Goal: Transaction & Acquisition: Purchase product/service

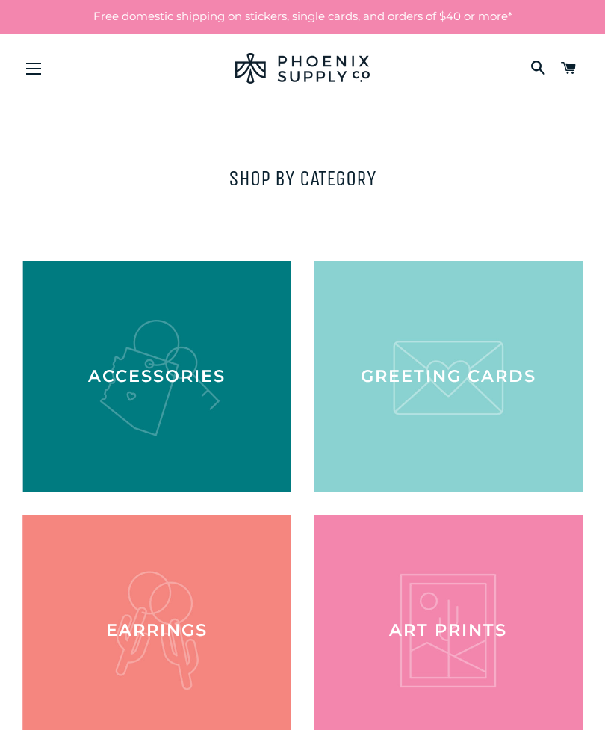
click at [428, 635] on div at bounding box center [448, 631] width 269 height 232
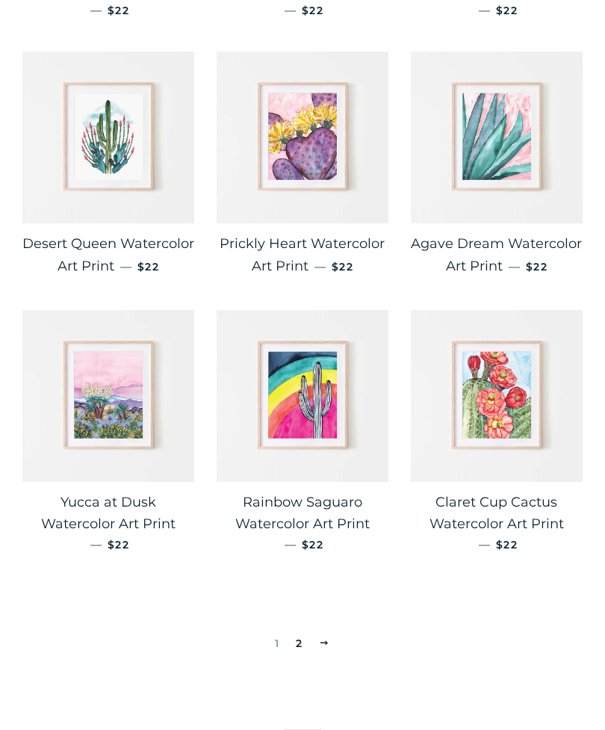
scroll to position [1945, 0]
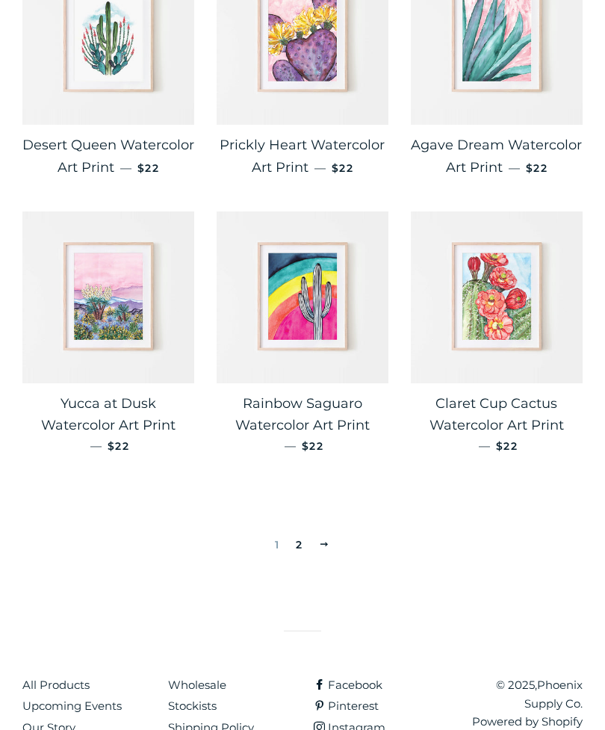
click at [300, 538] on link "2" at bounding box center [299, 544] width 19 height 22
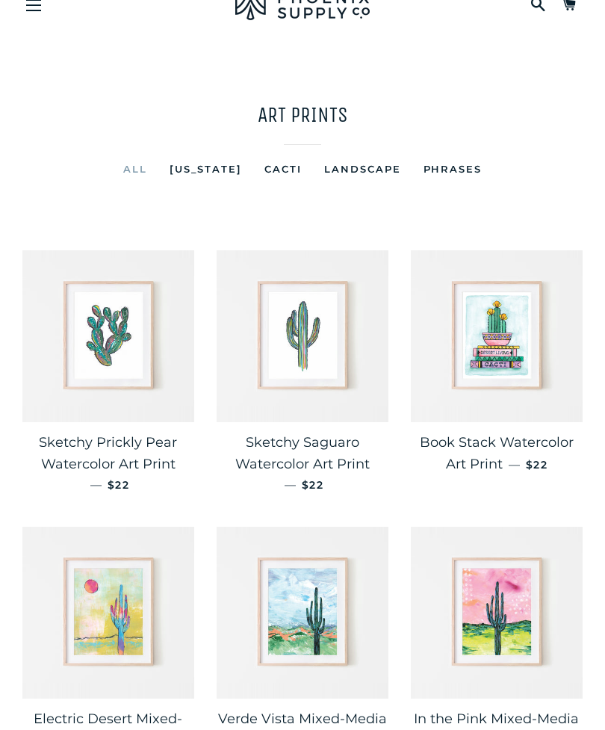
scroll to position [63, 0]
click at [489, 355] on img at bounding box center [497, 336] width 172 height 172
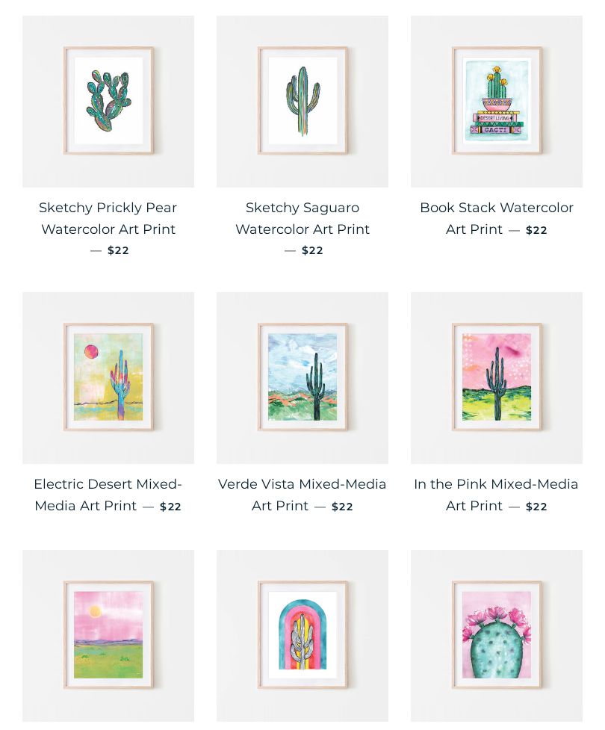
scroll to position [0, 0]
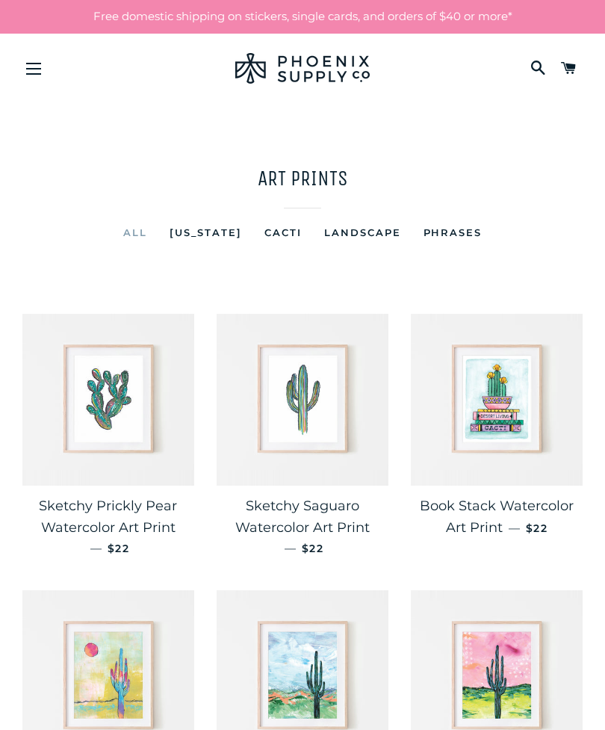
click at [39, 74] on button "Site navigation" at bounding box center [33, 68] width 37 height 37
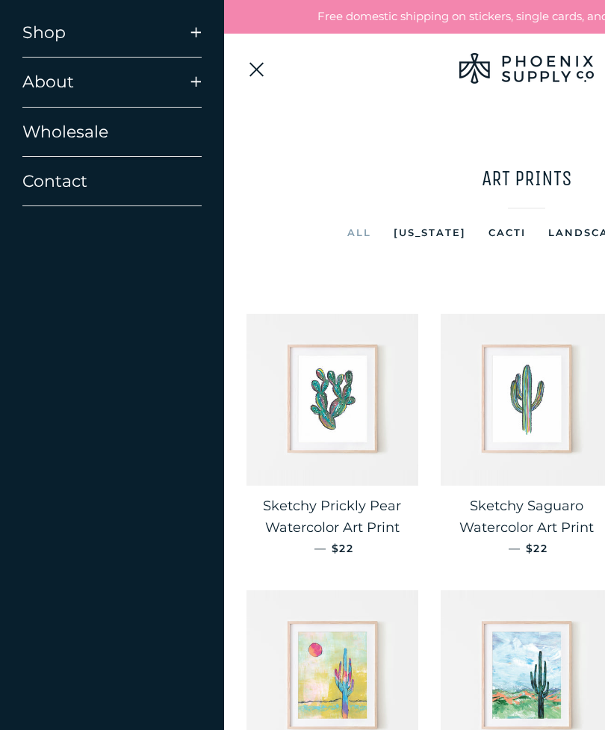
click at [43, 93] on link "About" at bounding box center [95, 82] width 168 height 49
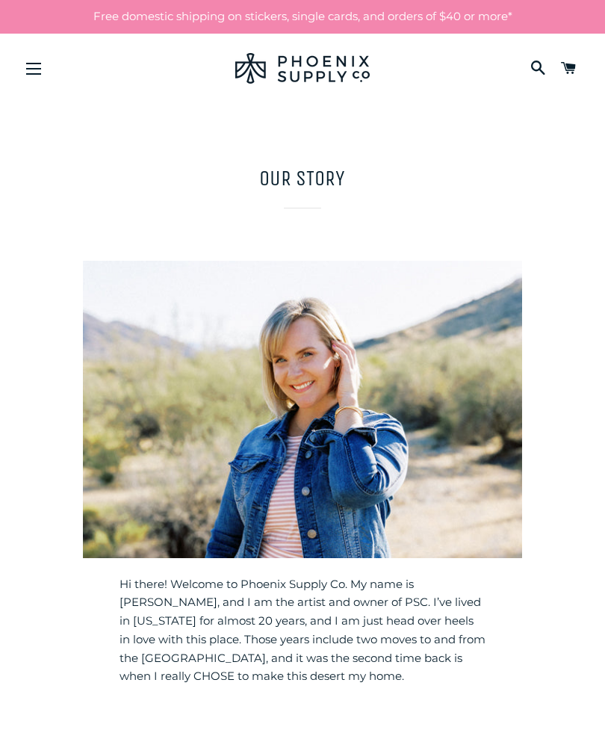
click at [32, 81] on button "Site navigation" at bounding box center [33, 68] width 37 height 37
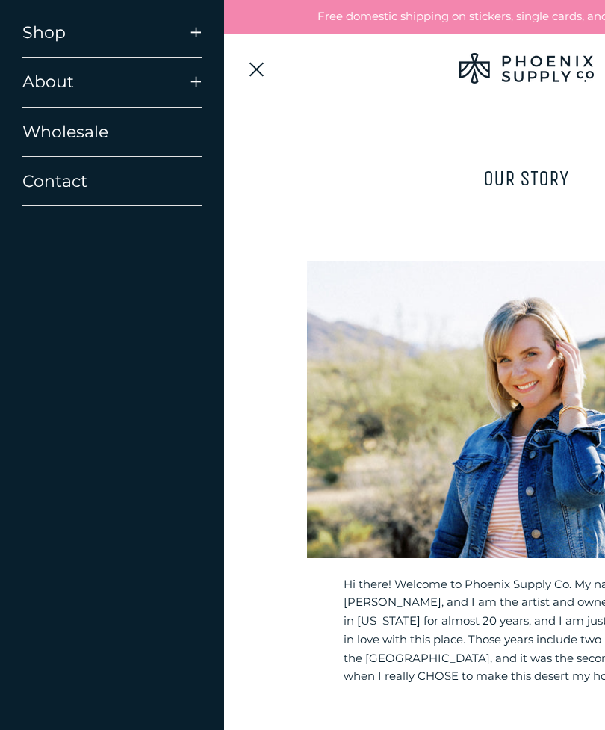
click at [33, 42] on link "Shop" at bounding box center [95, 32] width 168 height 49
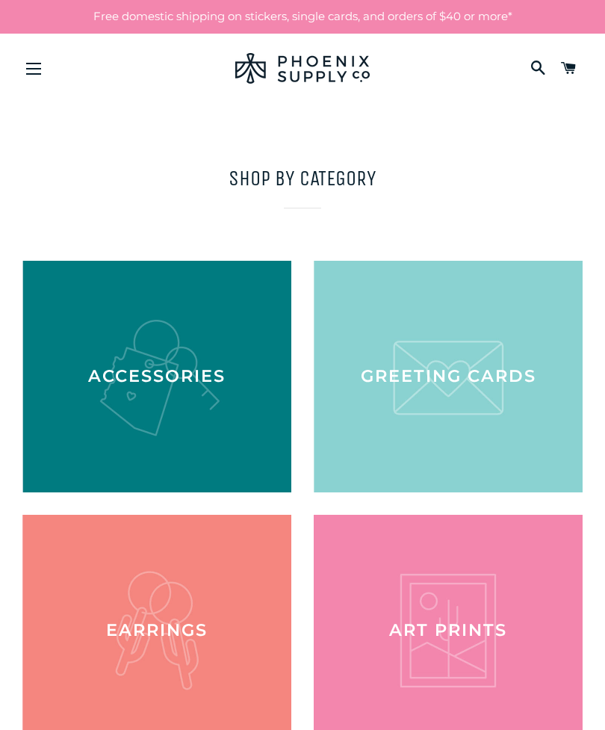
click at [424, 391] on div at bounding box center [448, 377] width 269 height 232
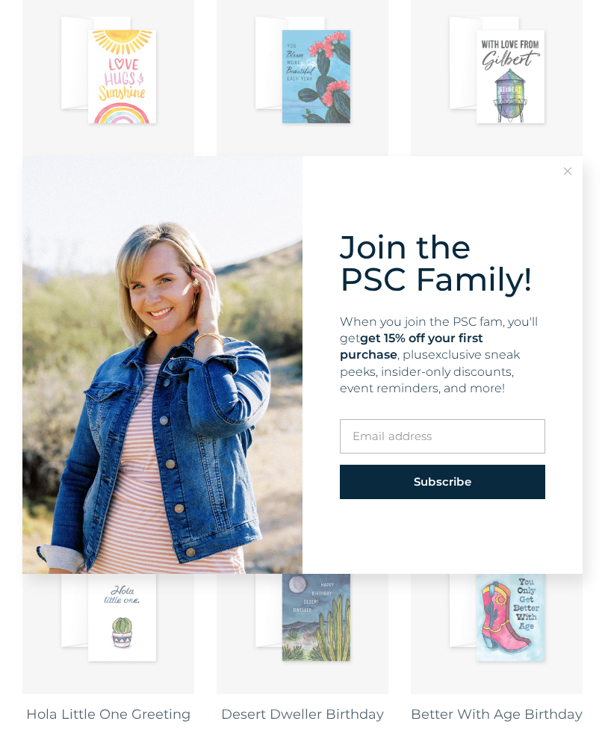
scroll to position [1177, 0]
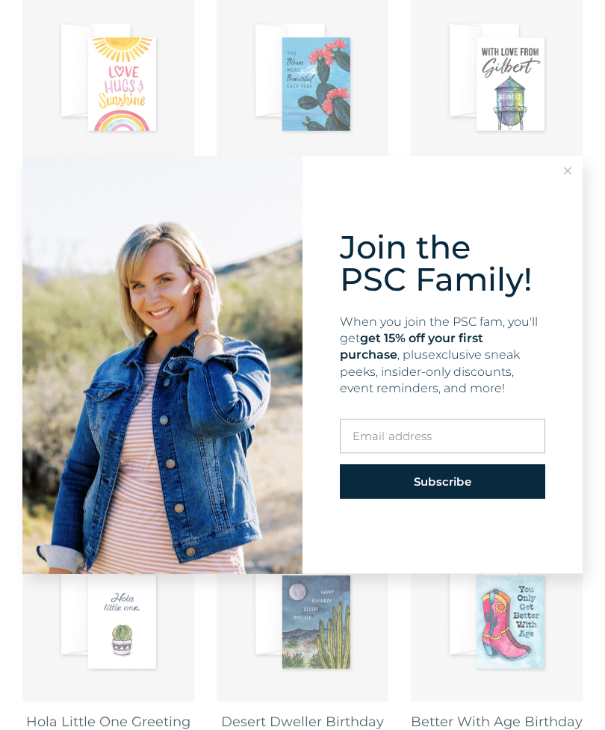
click at [558, 173] on button at bounding box center [568, 171] width 30 height 30
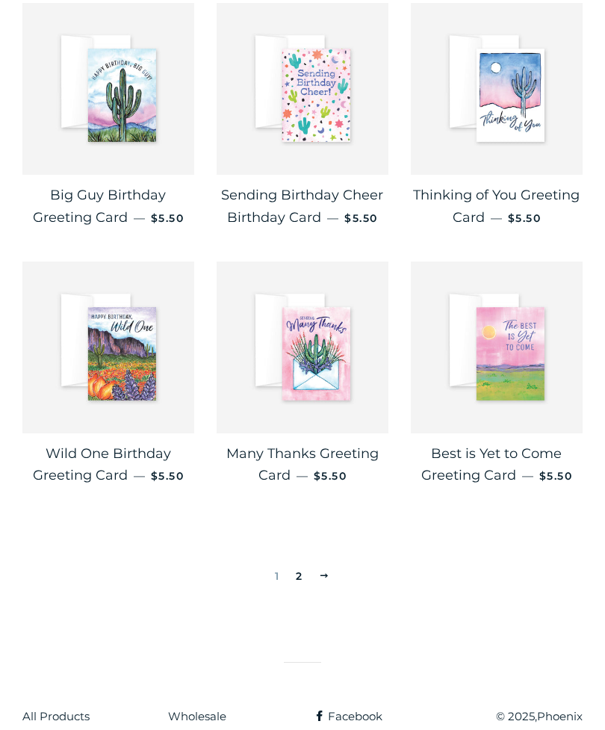
scroll to position [1961, 0]
click at [298, 565] on link "2" at bounding box center [299, 576] width 19 height 22
